Goal: Task Accomplishment & Management: Manage account settings

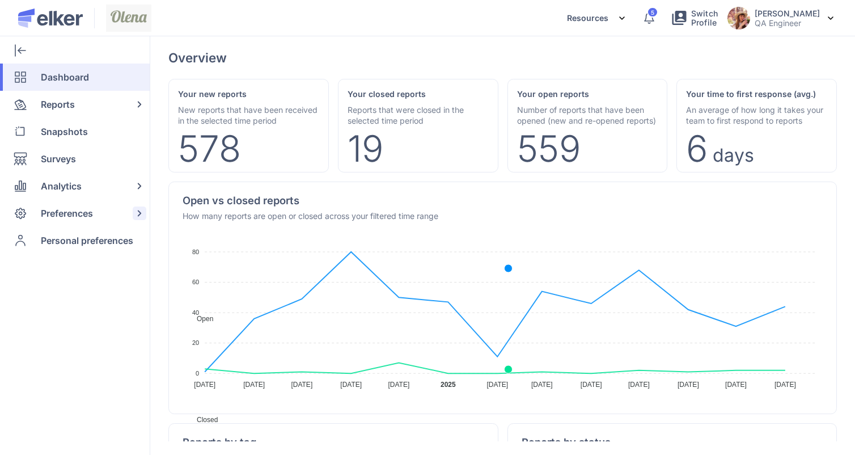
click at [35, 215] on div "Preferences" at bounding box center [72, 212] width 145 height 27
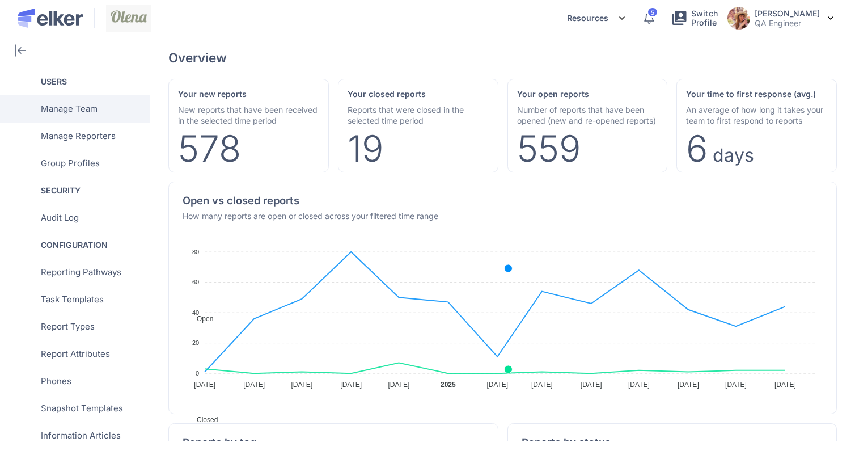
scroll to position [242, 0]
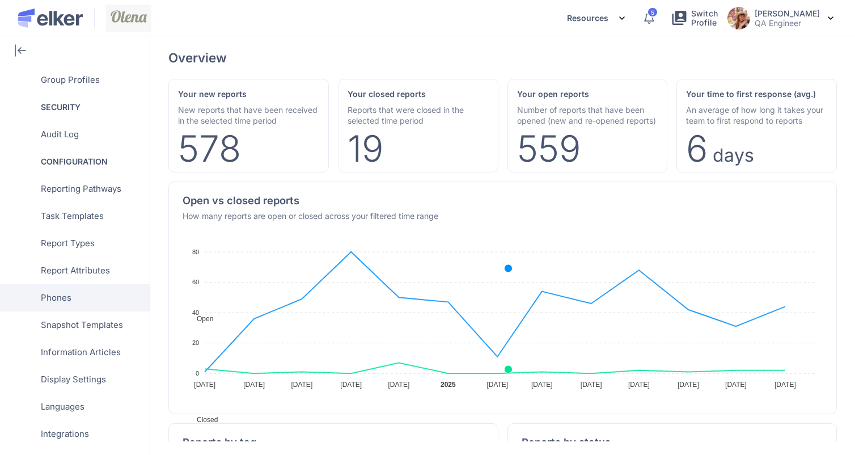
click at [58, 300] on span "Phones" at bounding box center [56, 297] width 31 height 27
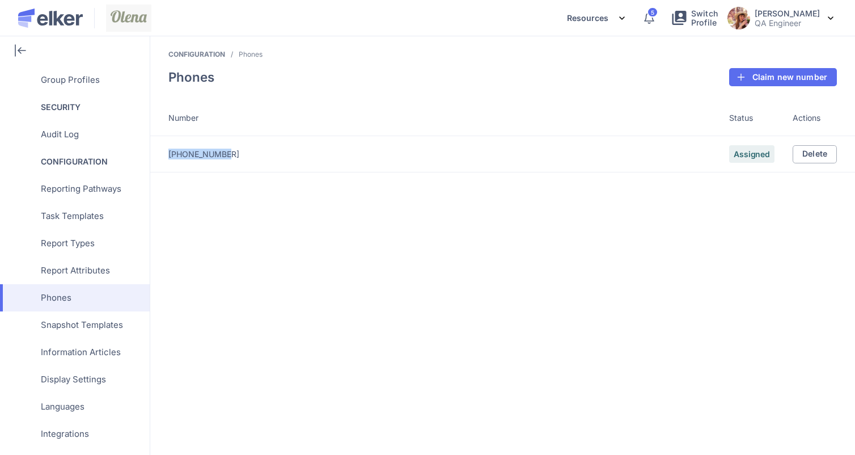
drag, startPoint x: 233, startPoint y: 156, endPoint x: 168, endPoint y: 156, distance: 65.2
click at [168, 156] on div "[PHONE_NUMBER]" at bounding box center [448, 153] width 561 height 11
copy div "[PHONE_NUMBER]"
click at [818, 147] on button "Delete" at bounding box center [814, 154] width 44 height 18
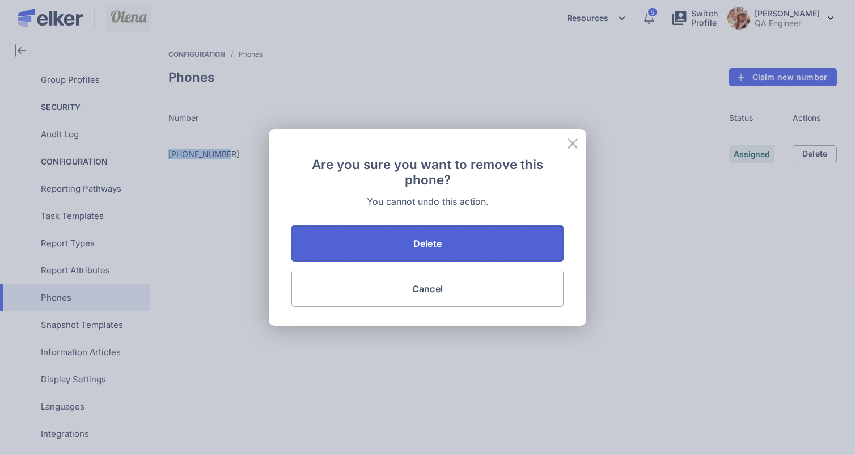
click at [486, 240] on button "Delete" at bounding box center [427, 243] width 272 height 36
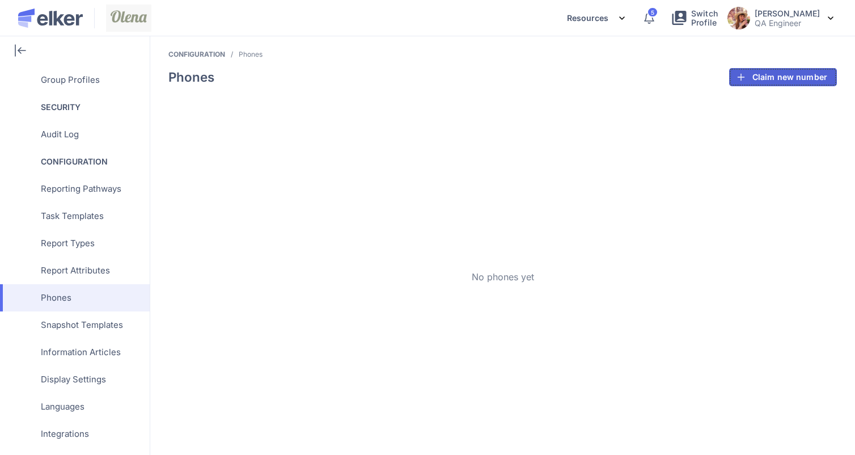
click at [745, 75] on span "submit" at bounding box center [741, 77] width 14 height 14
